Goal: Information Seeking & Learning: Learn about a topic

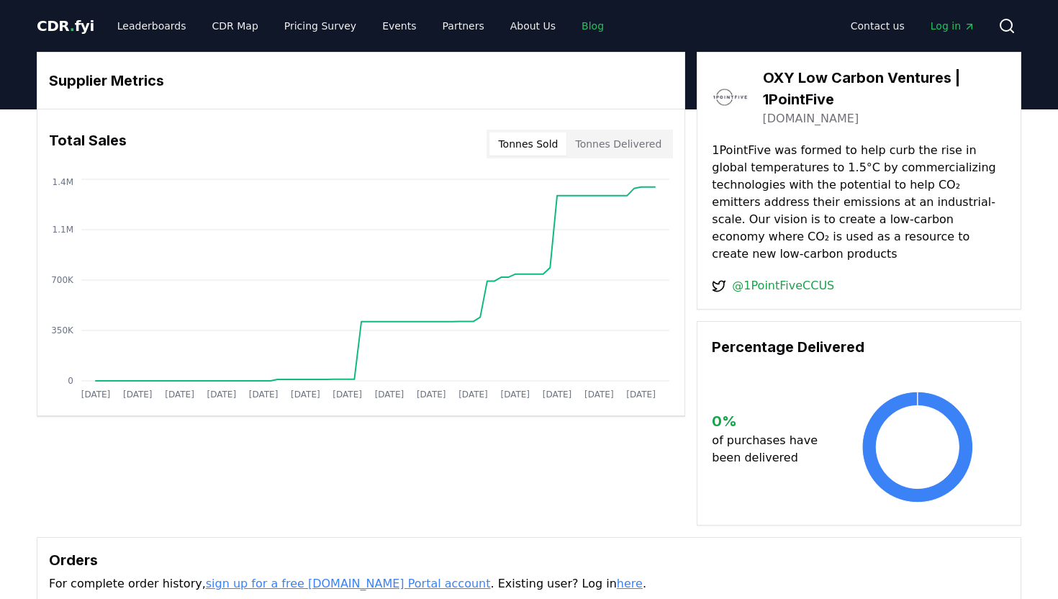
click at [570, 29] on link "Blog" at bounding box center [592, 26] width 45 height 26
click at [571, 24] on link "Blog" at bounding box center [592, 26] width 45 height 26
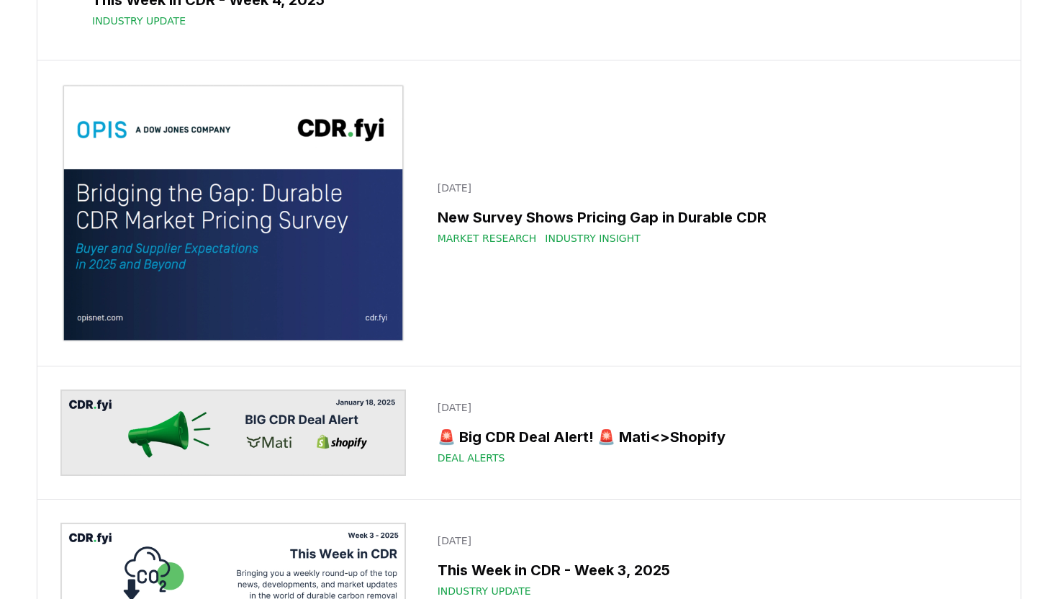
scroll to position [10879, 0]
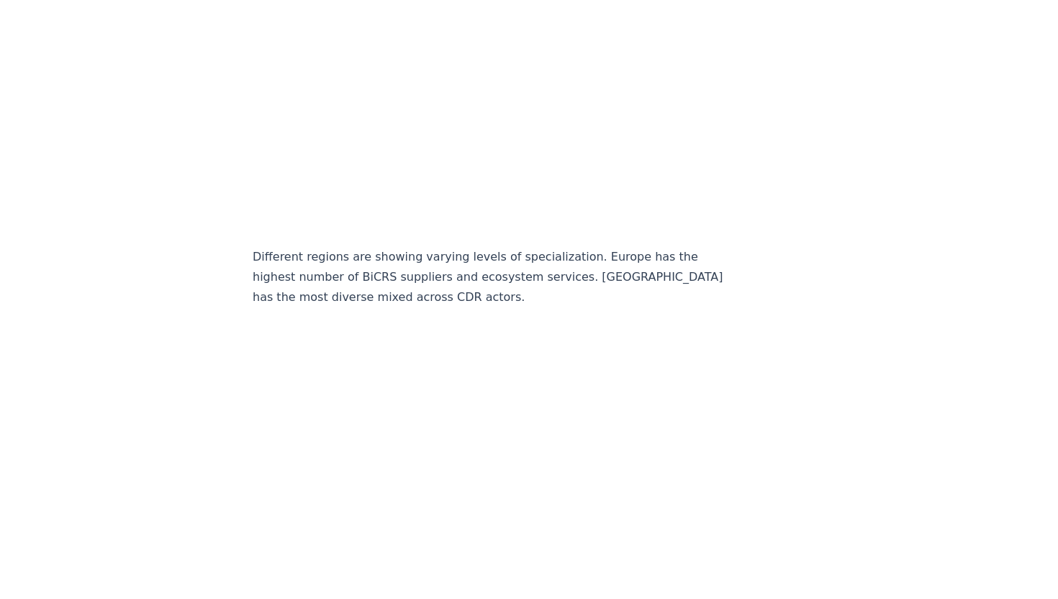
scroll to position [3899, 0]
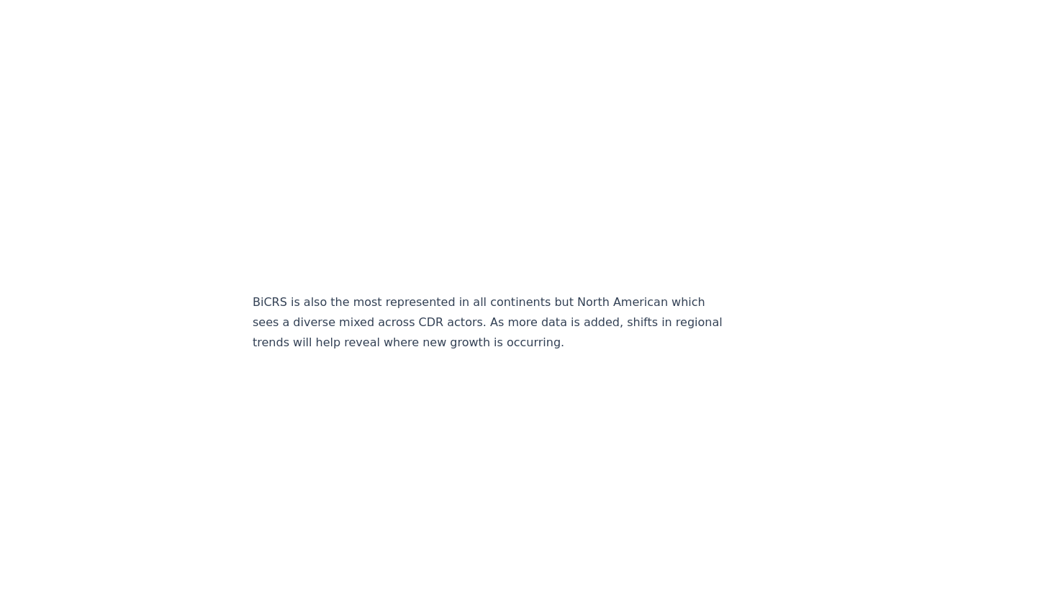
scroll to position [4333, 0]
